Goal: Transaction & Acquisition: Purchase product/service

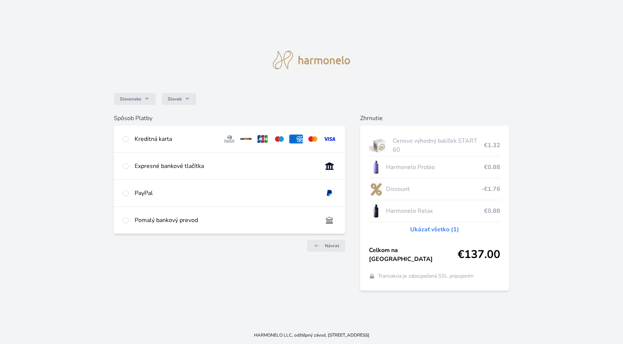
click at [179, 138] on div "Kreditná karta" at bounding box center [176, 139] width 82 height 9
radio input "true"
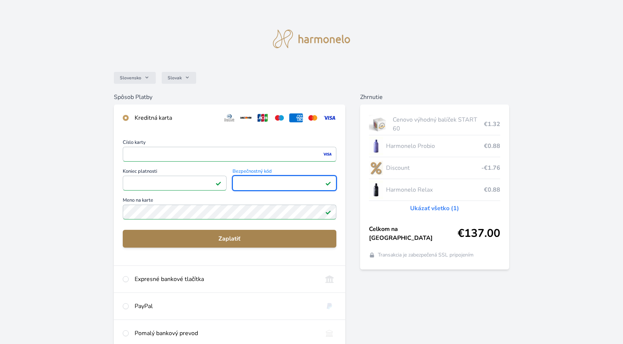
click at [137, 240] on span "Zaplatiť" at bounding box center [230, 238] width 202 height 9
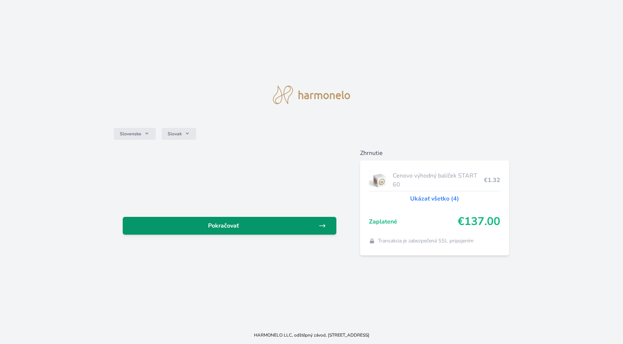
click at [169, 229] on span "Pokračovať" at bounding box center [224, 226] width 190 height 9
